Goal: Transaction & Acquisition: Purchase product/service

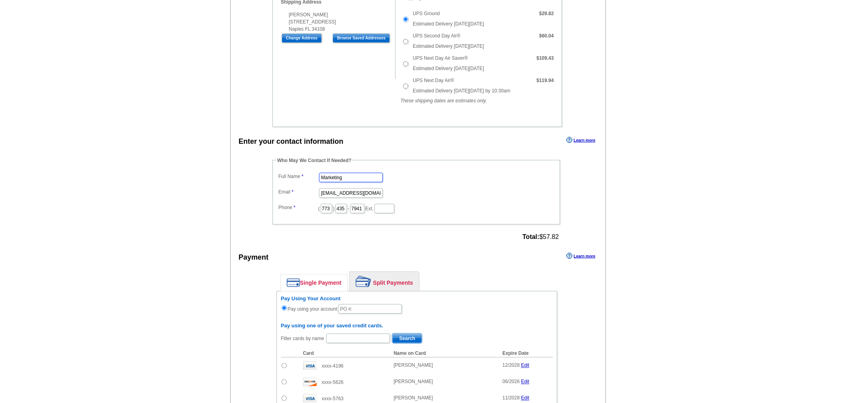
click at [339, 173] on input "Marketing" at bounding box center [351, 178] width 64 height 10
type input "[PERSON_NAME]"
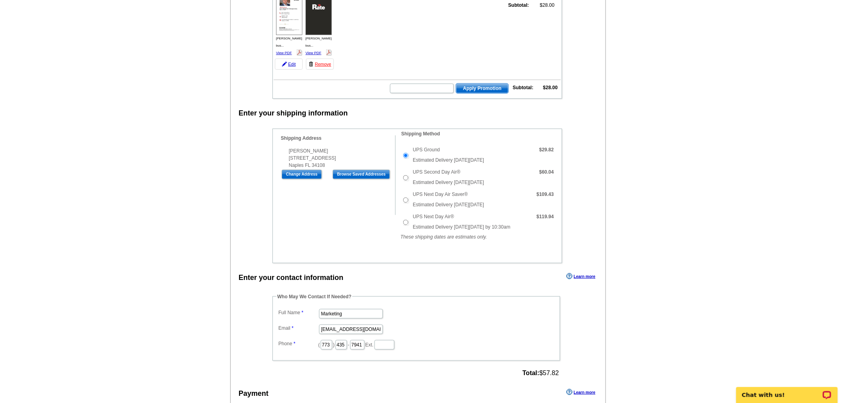
scroll to position [133, 0]
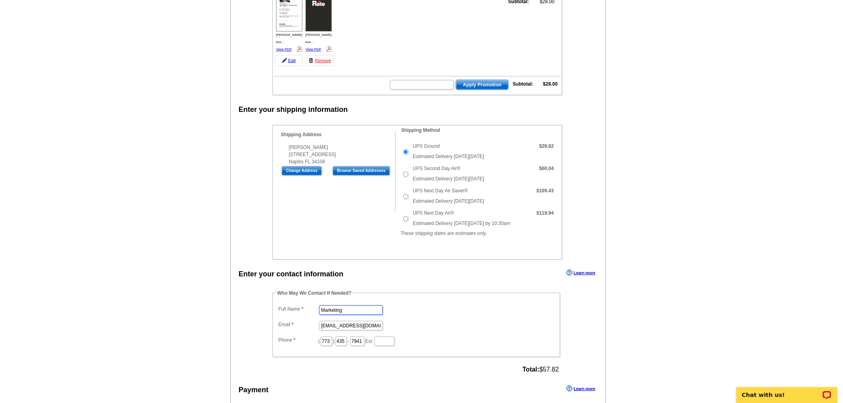
click at [328, 305] on input "Marketing" at bounding box center [351, 310] width 64 height 10
type input "[PERSON_NAME]"
click at [335, 321] on input "[EMAIL_ADDRESS][DOMAIN_NAME]" at bounding box center [351, 326] width 64 height 10
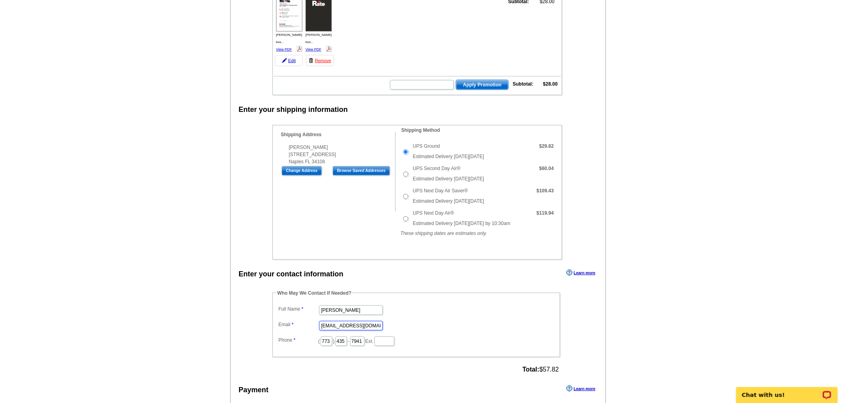
click at [335, 321] on input "[EMAIL_ADDRESS][DOMAIN_NAME]" at bounding box center [351, 326] width 64 height 10
type input "[EMAIL_ADDRESS][PERSON_NAME][DOMAIN_NAME]"
click at [329, 336] on input "773" at bounding box center [327, 341] width 12 height 10
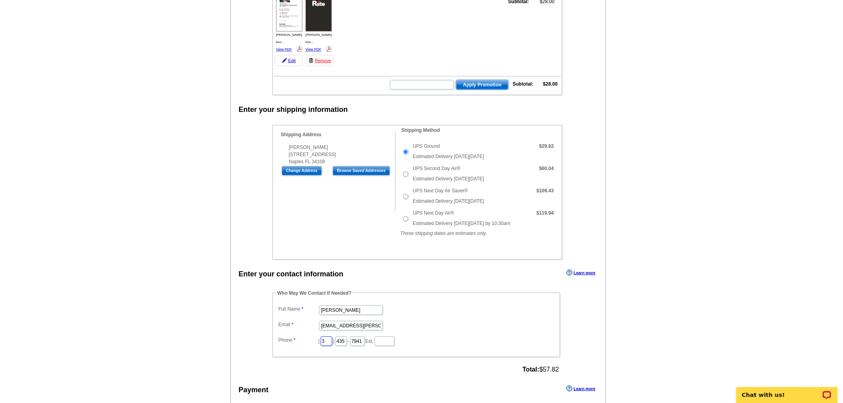
type input "312"
click at [346, 336] on input "435" at bounding box center [341, 341] width 12 height 10
type input "252"
click at [364, 336] on input "7941" at bounding box center [357, 341] width 14 height 10
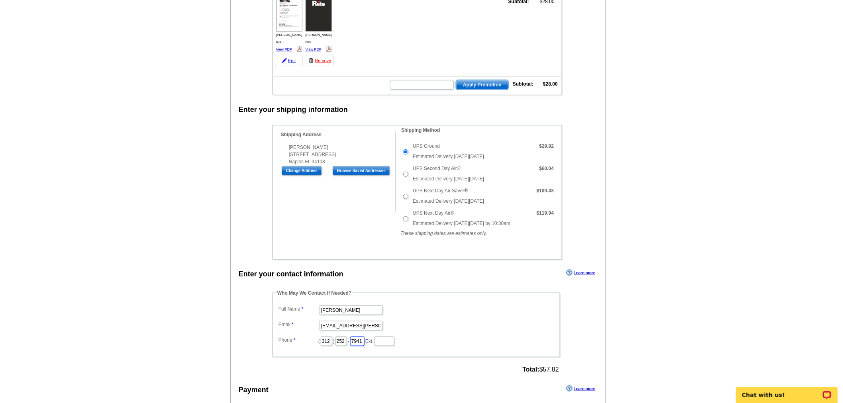
click at [364, 336] on input "7941" at bounding box center [357, 341] width 14 height 10
type input "2423"
click at [429, 303] on dd "[PERSON_NAME]" at bounding box center [416, 309] width 280 height 12
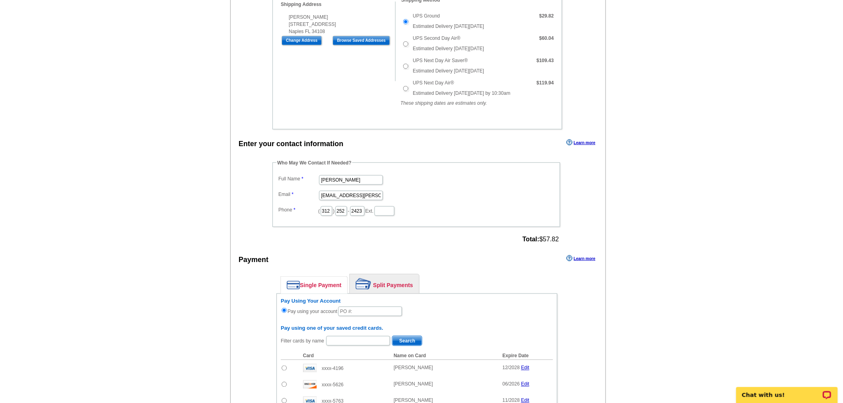
scroll to position [354, 0]
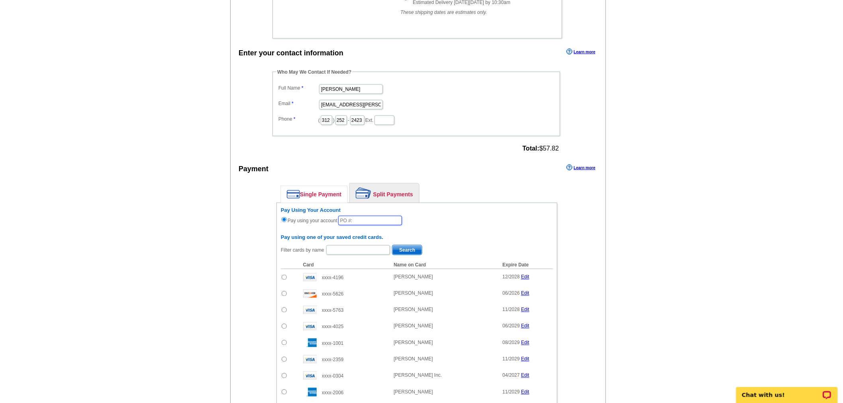
click at [360, 216] on input "text" at bounding box center [370, 221] width 64 height 10
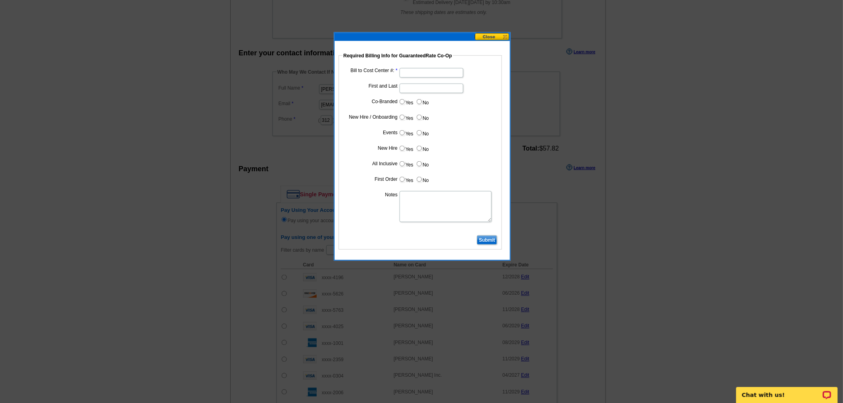
type input "91825_0236_AA"
click at [409, 74] on input "Bill to Cost Center #:" at bounding box center [431, 73] width 64 height 10
type input "1001"
click at [415, 84] on input "First and Last" at bounding box center [431, 89] width 64 height 10
type input "[PERSON_NAME]"
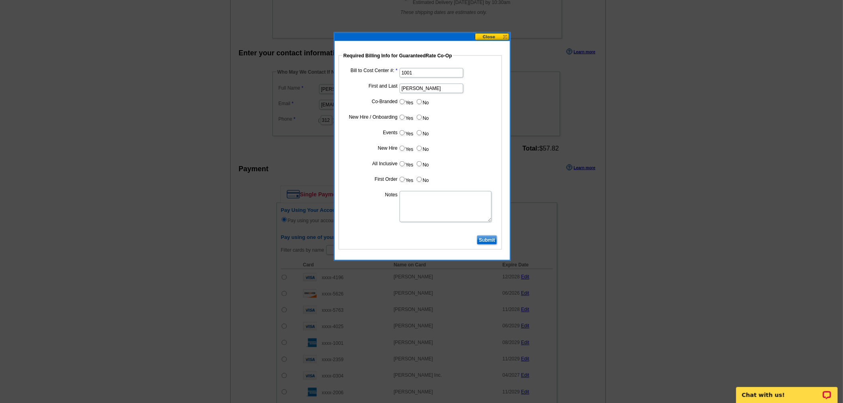
click at [417, 100] on input "No" at bounding box center [419, 101] width 5 height 5
radio input "true"
click at [419, 115] on input "No" at bounding box center [419, 117] width 5 height 5
radio input "true"
click at [421, 132] on input "No" at bounding box center [419, 132] width 5 height 5
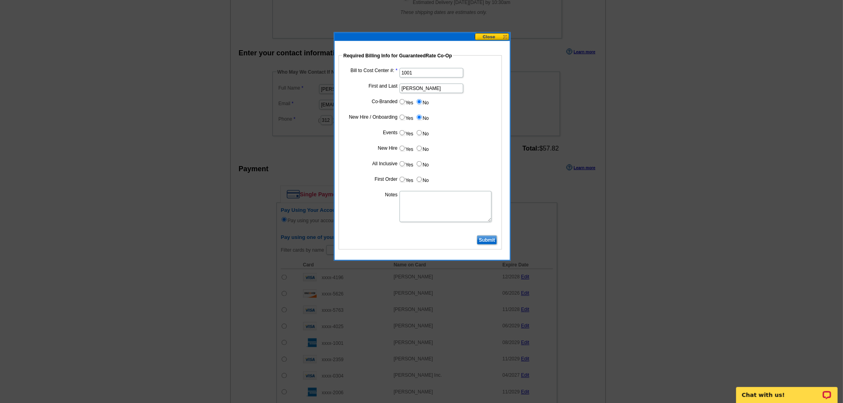
radio input "true"
click at [417, 147] on input "No" at bounding box center [419, 148] width 5 height 5
radio input "true"
drag, startPoint x: 418, startPoint y: 162, endPoint x: 420, endPoint y: 184, distance: 22.0
click at [418, 163] on input "No" at bounding box center [419, 163] width 5 height 5
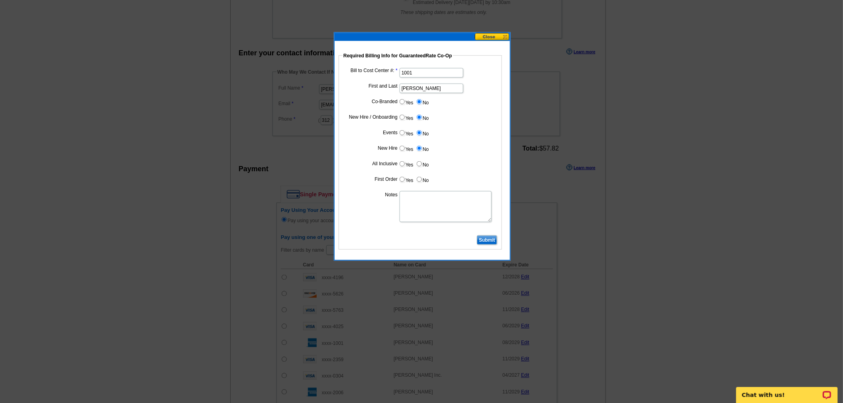
radio input "true"
drag, startPoint x: 419, startPoint y: 179, endPoint x: 403, endPoint y: 220, distance: 43.7
click at [419, 179] on input "No" at bounding box center [419, 179] width 5 height 5
radio input "true"
click at [405, 200] on textarea "Notes" at bounding box center [445, 206] width 92 height 31
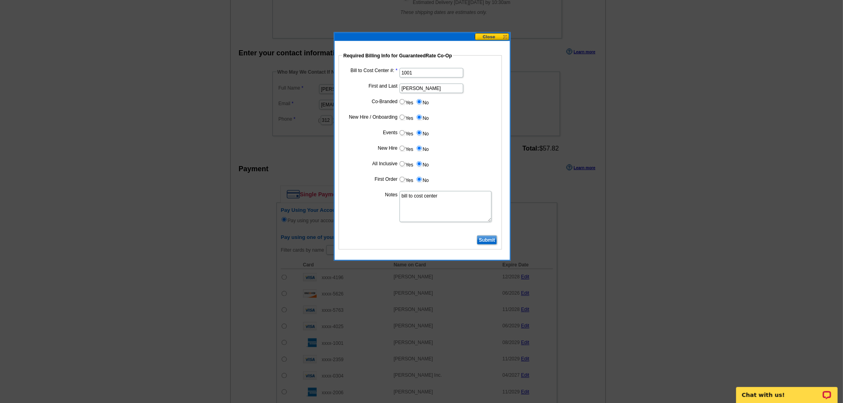
type textarea "bill to cost center"
click at [482, 235] on input "Submit" at bounding box center [487, 240] width 20 height 10
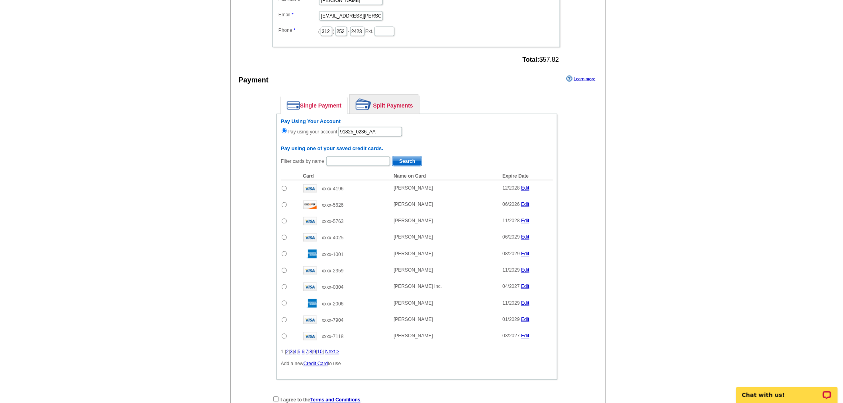
scroll to position [487, 0]
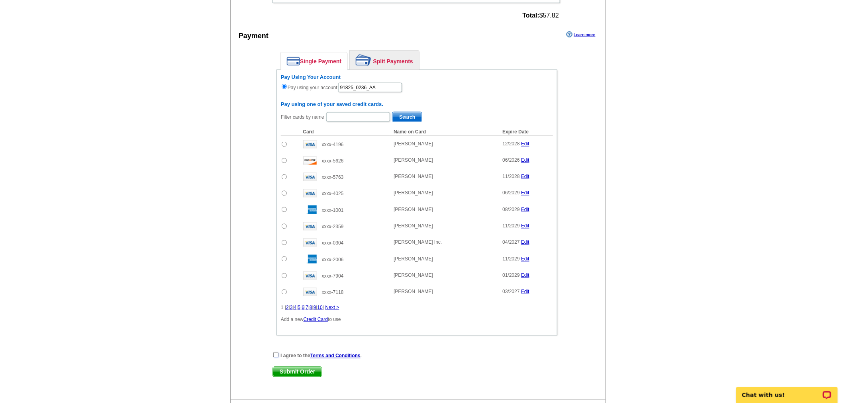
click at [276, 352] on input "checkbox" at bounding box center [275, 354] width 5 height 5
checkbox input "true"
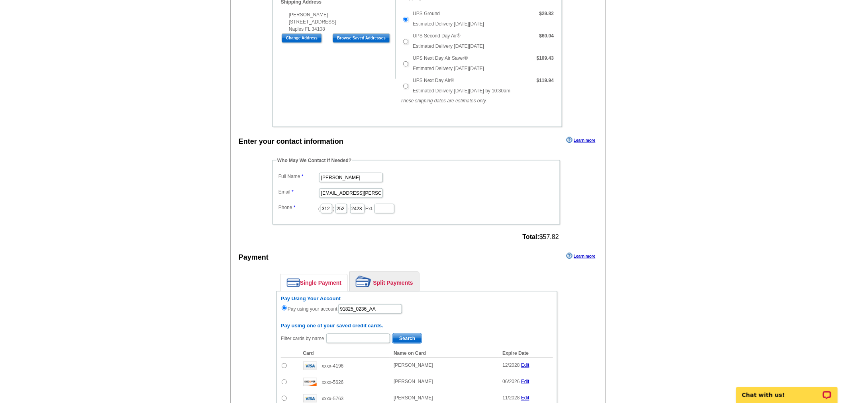
scroll to position [531, 0]
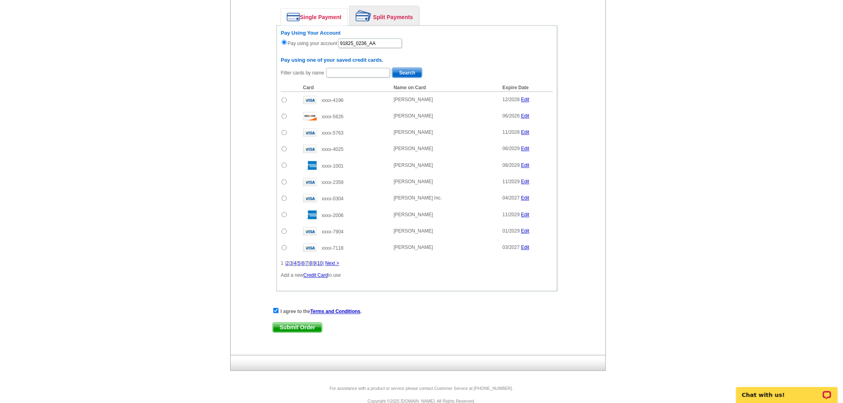
click at [307, 323] on span "Submit Order" at bounding box center [297, 328] width 49 height 10
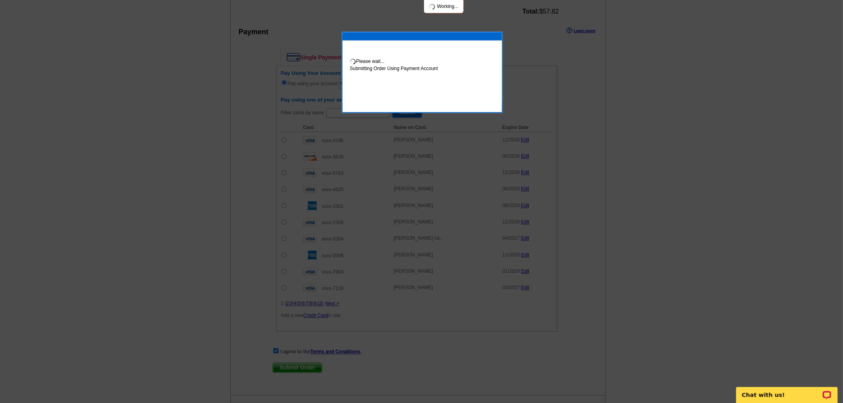
scroll to position [571, 0]
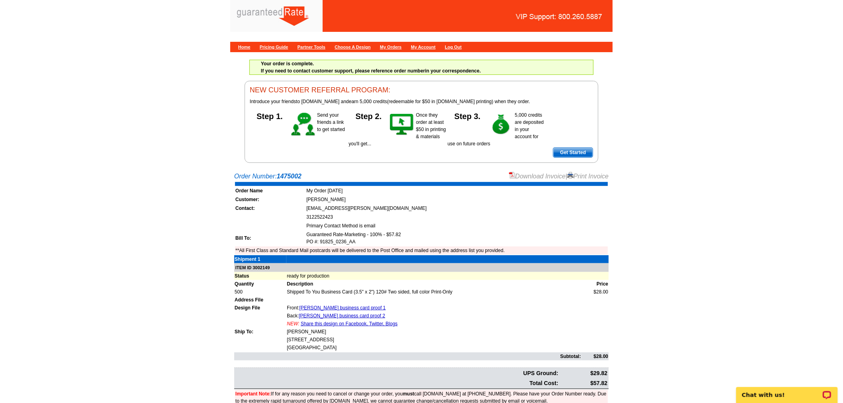
click at [544, 176] on link "Download Invoice" at bounding box center [537, 176] width 57 height 7
